Goal: Information Seeking & Learning: Learn about a topic

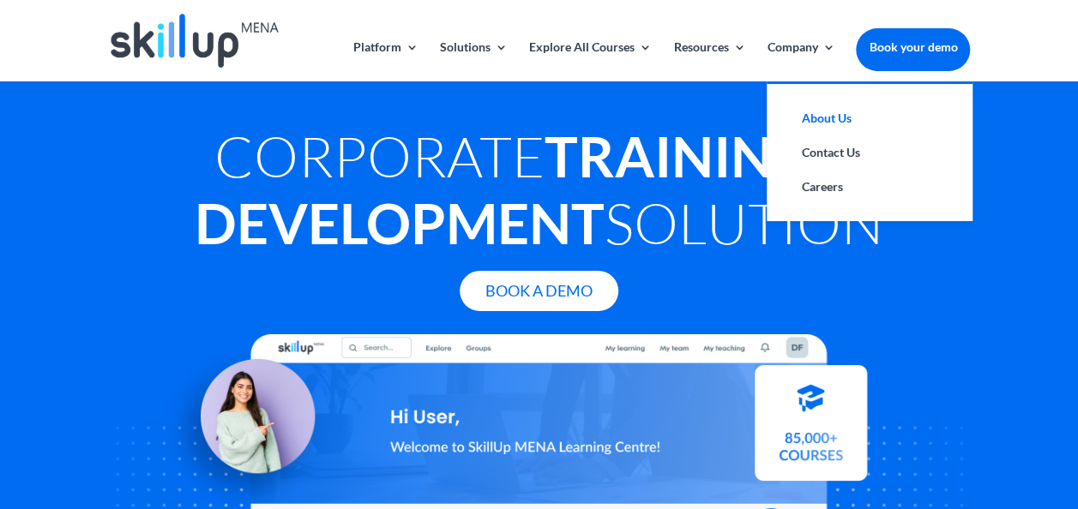
click at [843, 111] on link "About Us" at bounding box center [870, 118] width 172 height 34
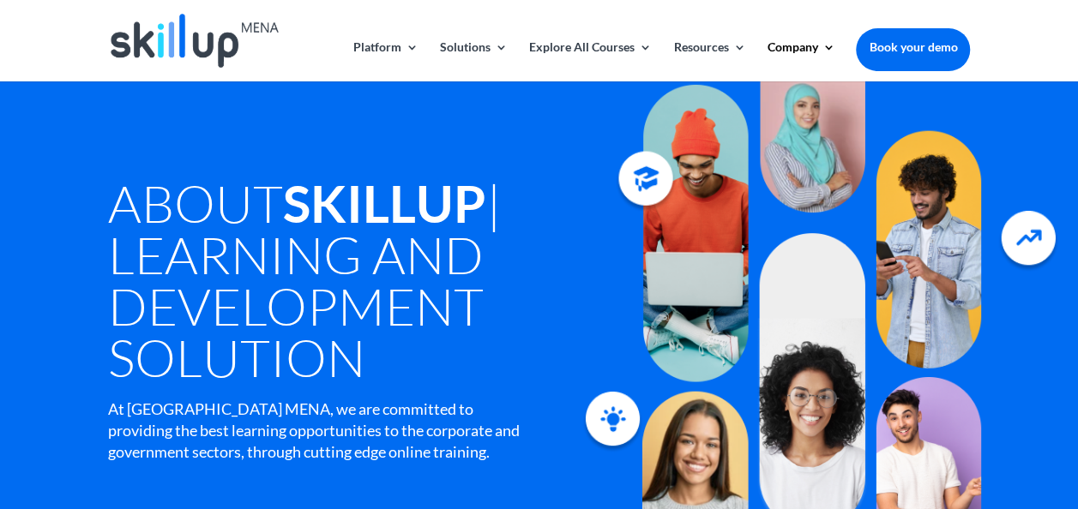
click at [117, 33] on img at bounding box center [195, 41] width 168 height 54
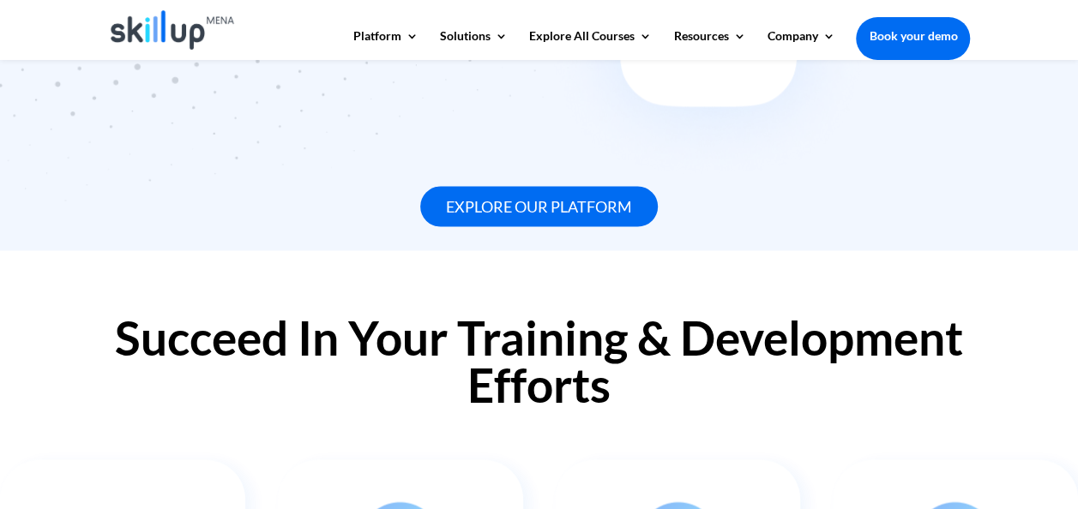
scroll to position [1629, 0]
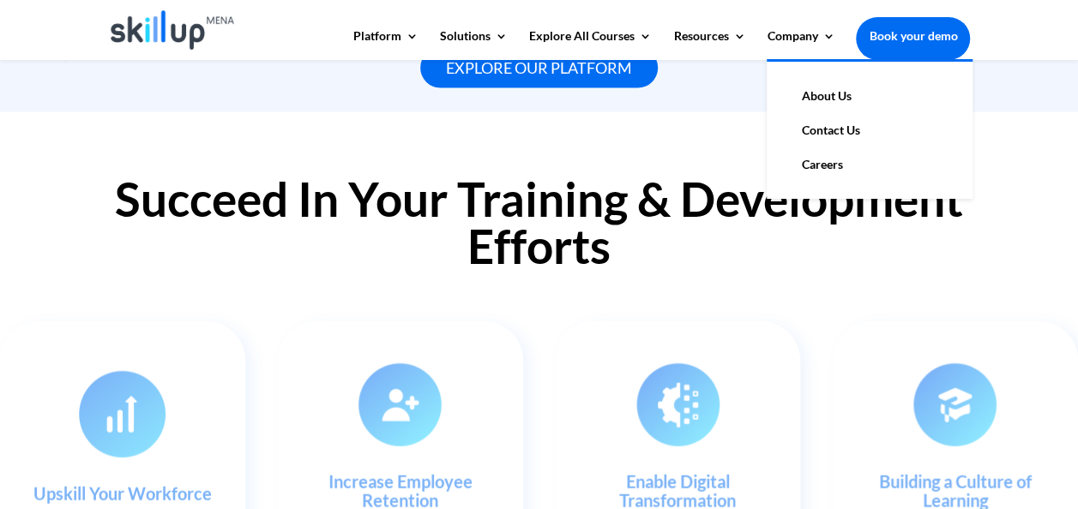
click at [835, 105] on link "About Us" at bounding box center [870, 96] width 172 height 34
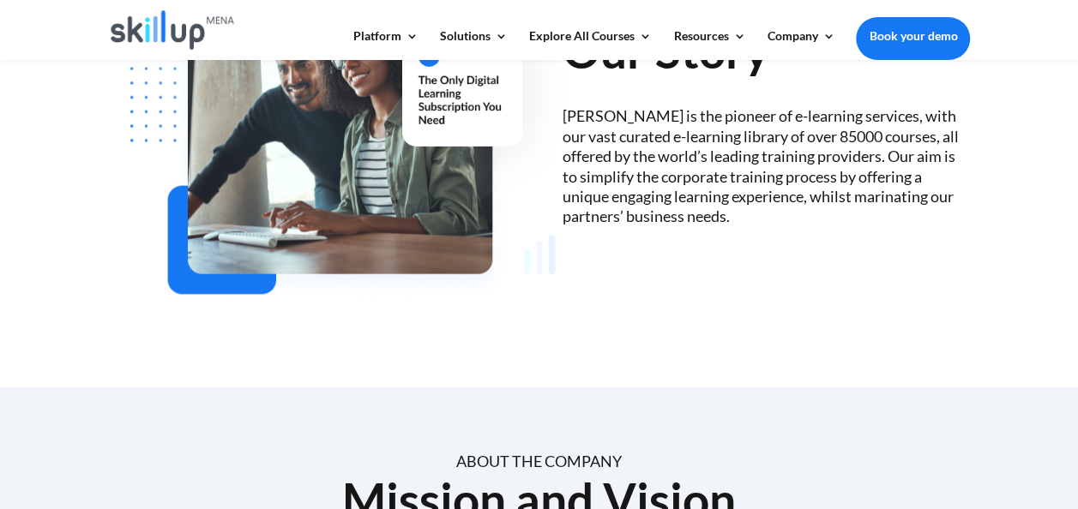
scroll to position [686, 0]
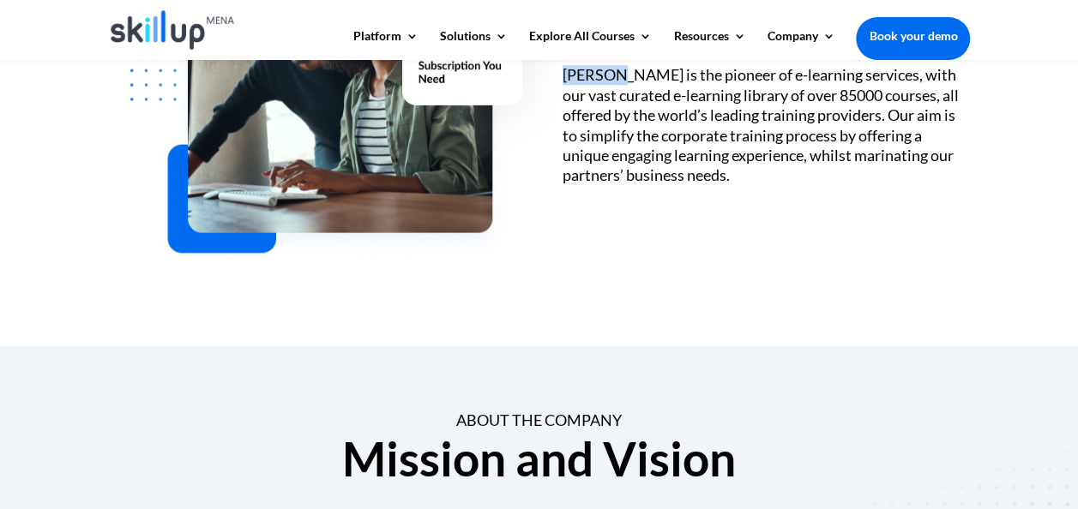
drag, startPoint x: 564, startPoint y: 75, endPoint x: 611, endPoint y: 75, distance: 46.3
click at [611, 75] on div "SkillUp MENA is the pioneer of e-learning services, with our vast curated e-lea…" at bounding box center [766, 125] width 407 height 120
copy div "SkillUp"
